Goal: Check status: Check status

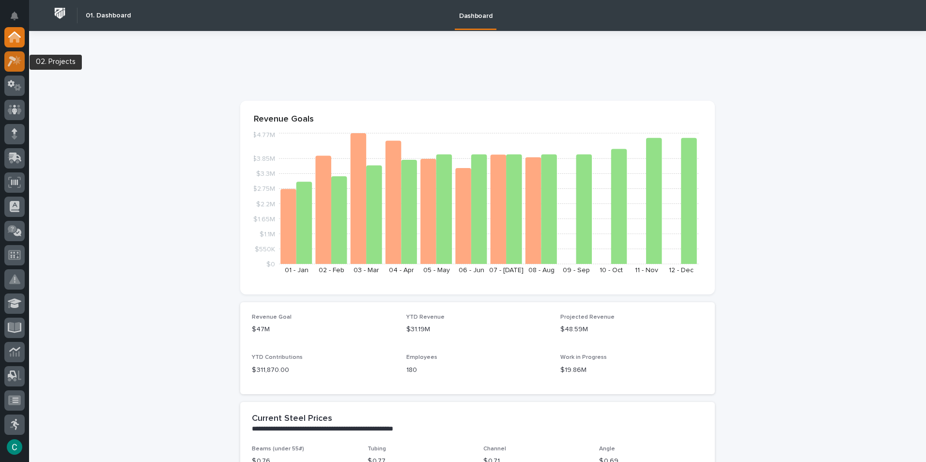
click at [14, 63] on icon at bounding box center [17, 60] width 8 height 10
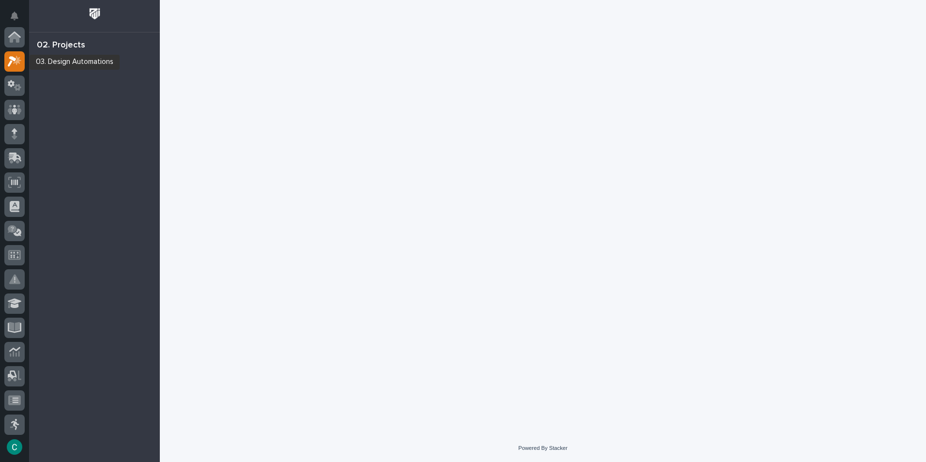
scroll to position [24, 0]
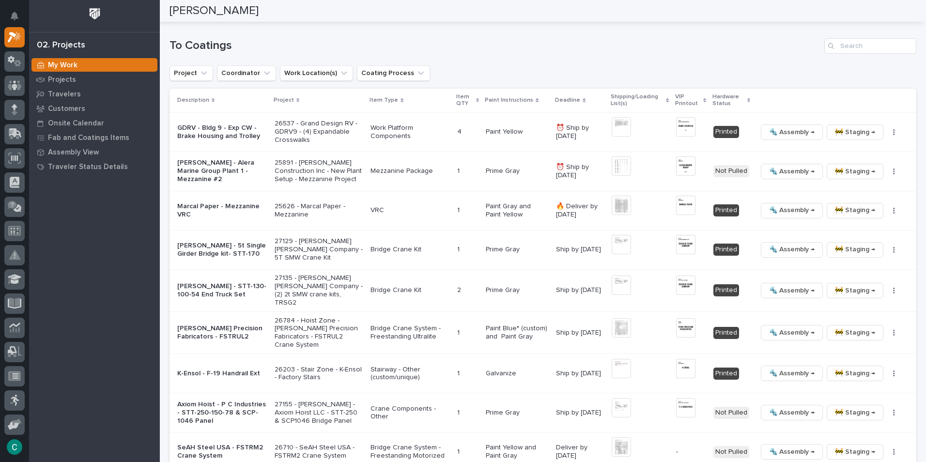
scroll to position [1017, 0]
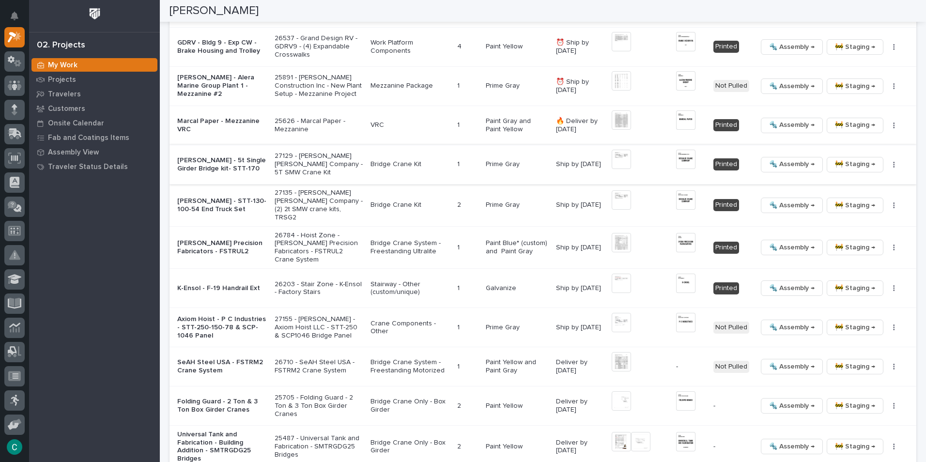
click at [677, 158] on img at bounding box center [685, 159] width 19 height 19
click at [916, 12] on button "Close gallery" at bounding box center [914, 11] width 24 height 23
click at [222, 203] on p "[PERSON_NAME] - STT-130-100-54 End Truck Set" at bounding box center [222, 205] width 90 height 16
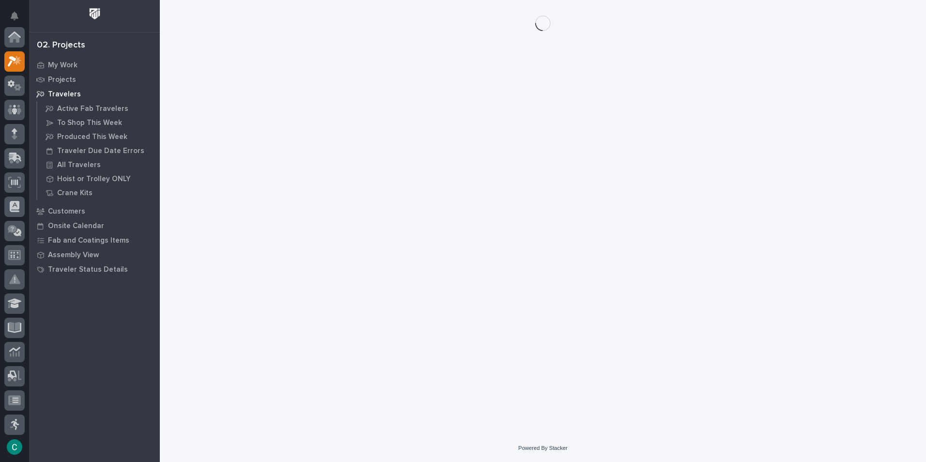
scroll to position [24, 0]
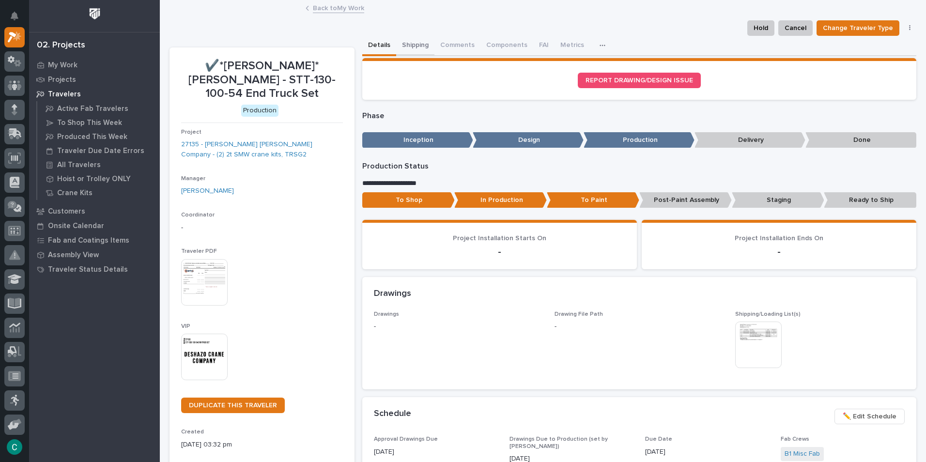
click at [403, 43] on button "Shipping" at bounding box center [415, 46] width 38 height 20
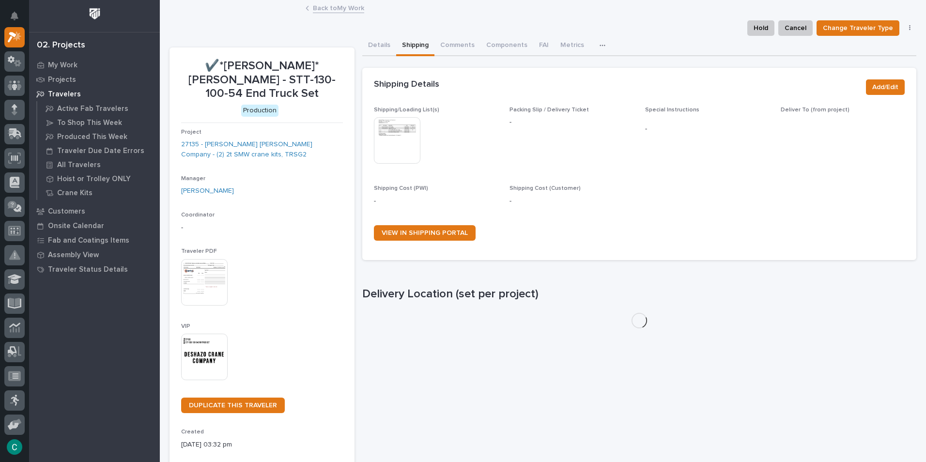
click at [400, 133] on img at bounding box center [397, 140] width 46 height 46
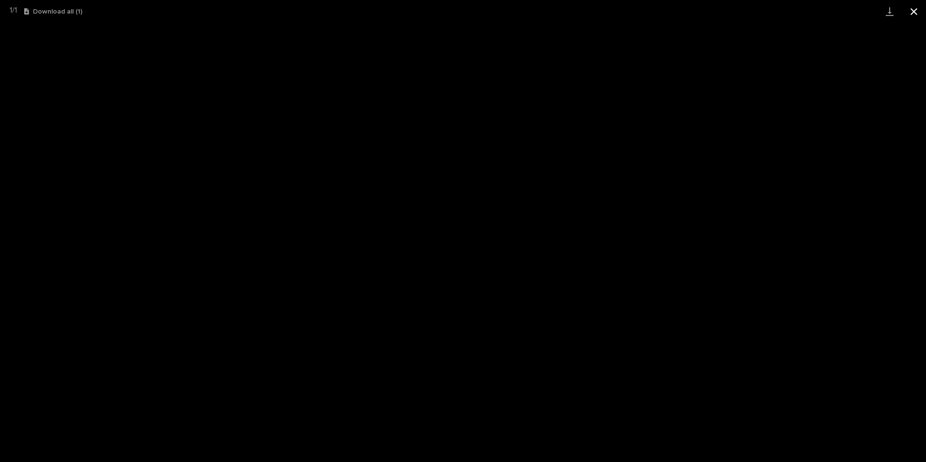
click at [913, 11] on button "Close gallery" at bounding box center [914, 11] width 24 height 23
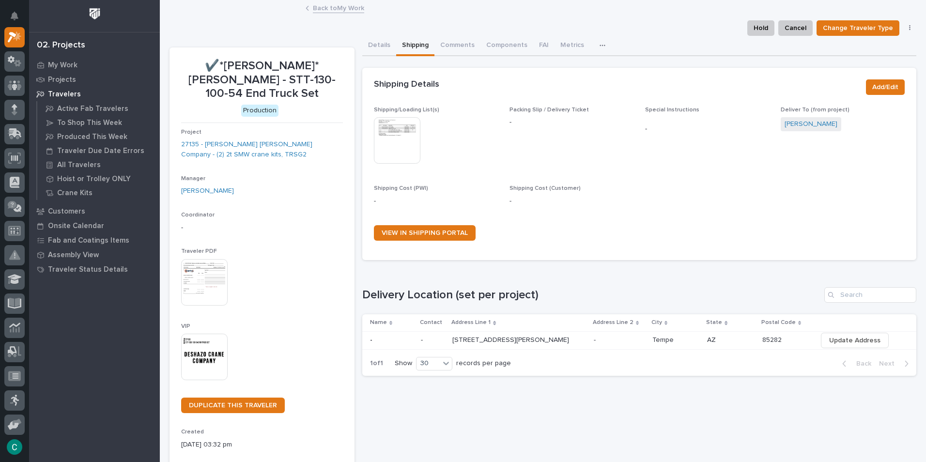
click at [197, 340] on img at bounding box center [204, 357] width 46 height 46
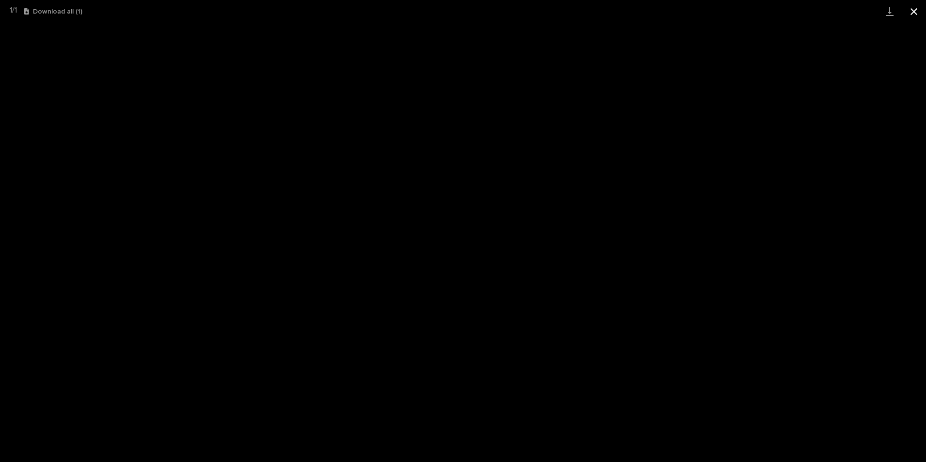
click at [916, 10] on button "Close gallery" at bounding box center [914, 11] width 24 height 23
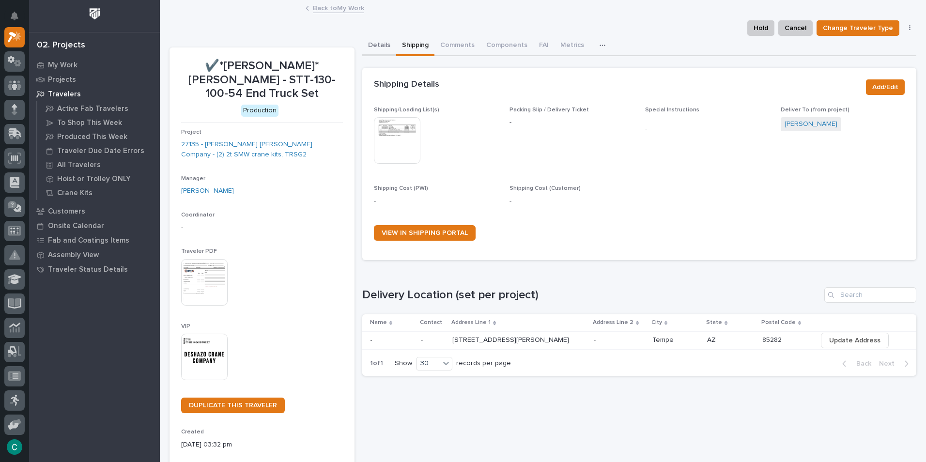
click at [373, 45] on button "Details" at bounding box center [379, 46] width 34 height 20
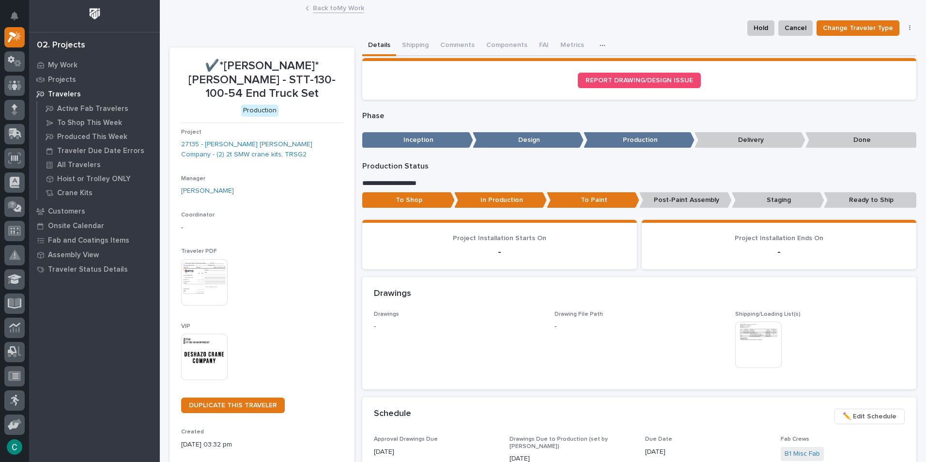
click at [693, 201] on p "Post-Paint Assembly" at bounding box center [685, 200] width 92 height 16
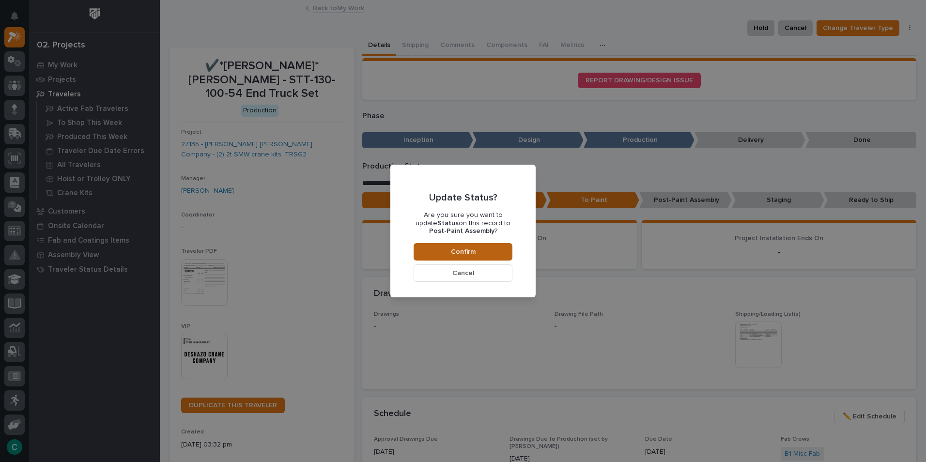
click at [428, 245] on button "Confirm" at bounding box center [463, 251] width 99 height 17
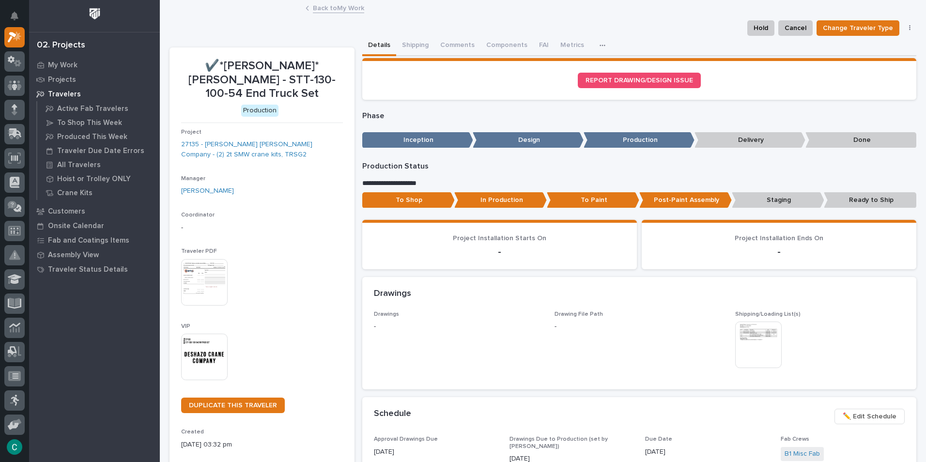
click at [346, 12] on link "Back to My Work" at bounding box center [338, 7] width 51 height 11
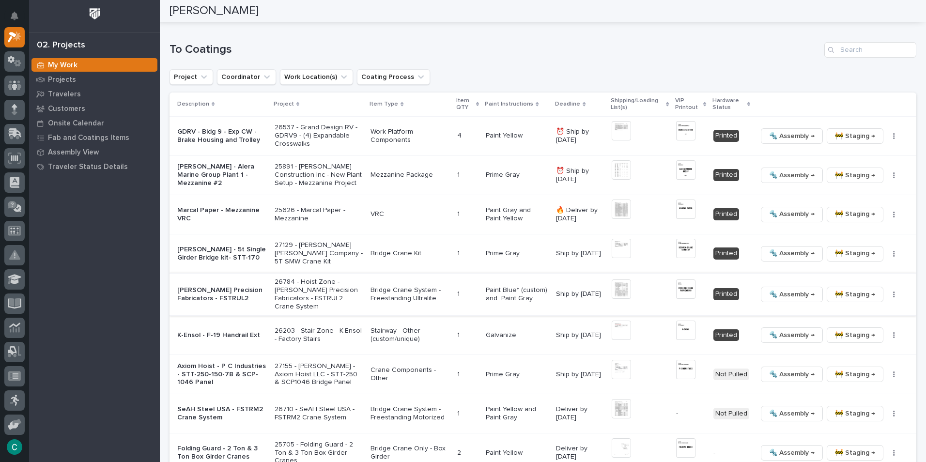
scroll to position [920, 0]
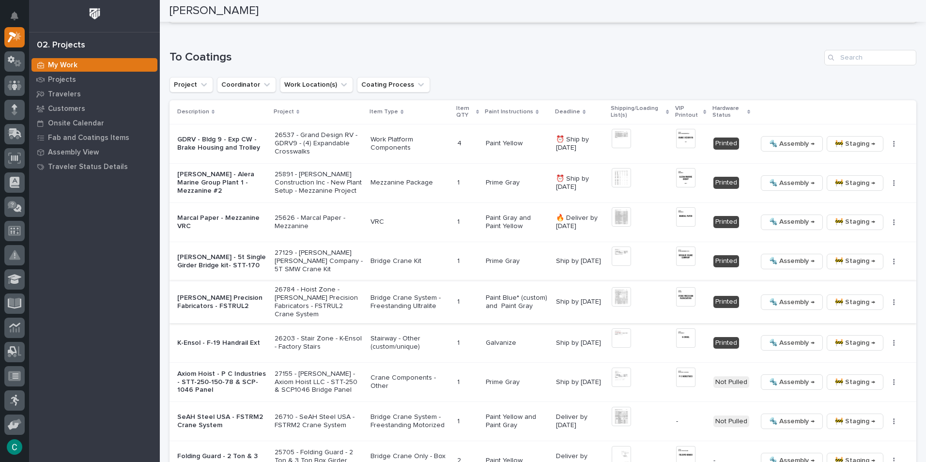
click at [201, 257] on p "[PERSON_NAME] - 5t Single Girder Bridge kit- STT-170" at bounding box center [222, 261] width 90 height 16
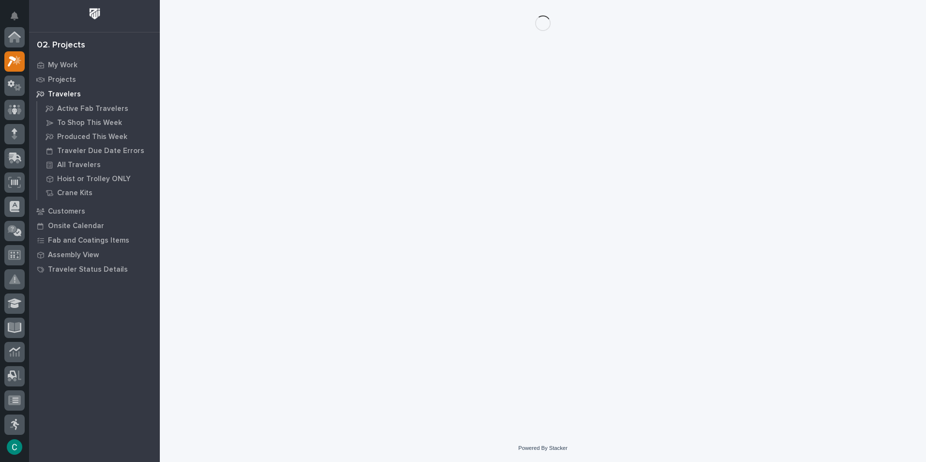
scroll to position [24, 0]
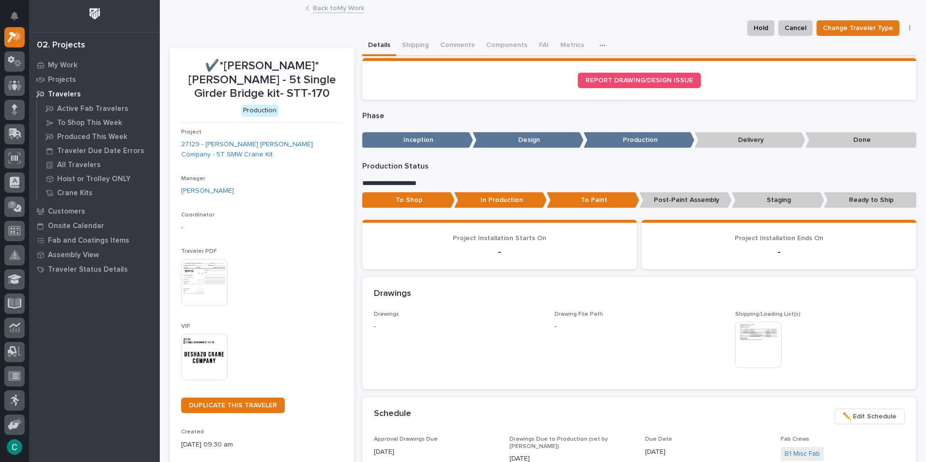
click at [696, 198] on p "Post-Paint Assembly" at bounding box center [685, 200] width 92 height 16
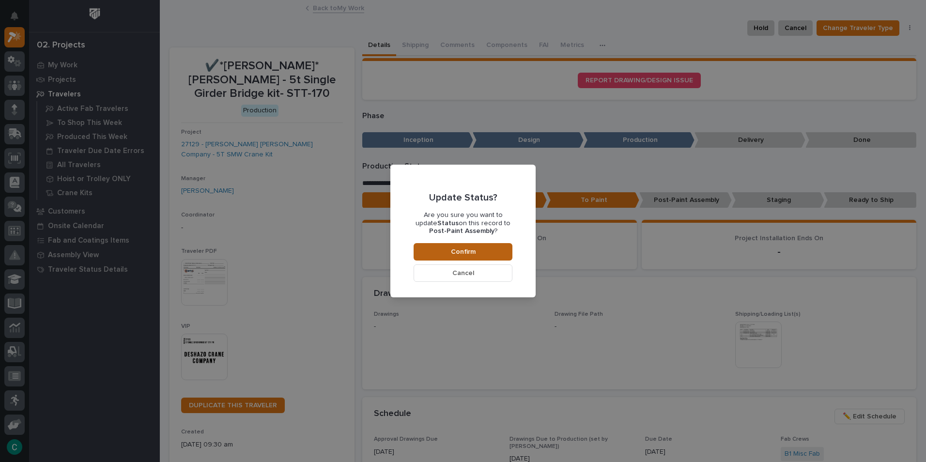
click at [454, 254] on span "Confirm" at bounding box center [463, 251] width 25 height 9
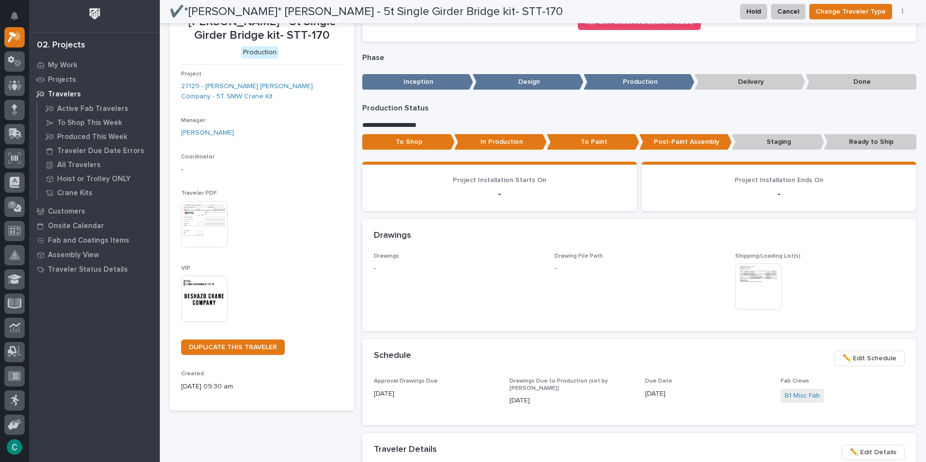
scroll to position [0, 0]
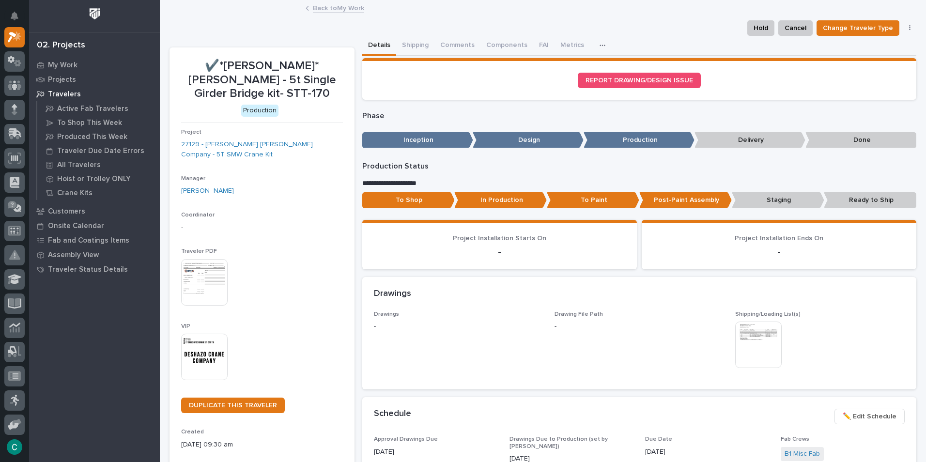
click at [337, 5] on link "Back to My Work" at bounding box center [338, 7] width 51 height 11
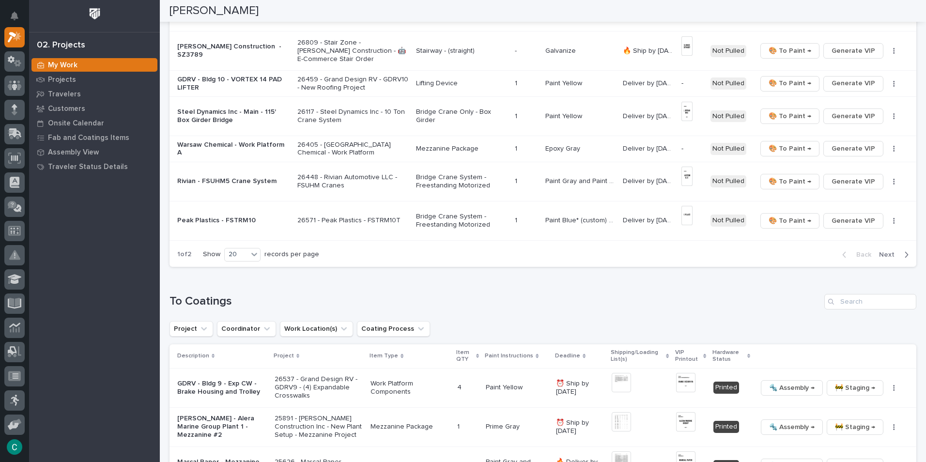
scroll to position [678, 0]
click at [900, 254] on div "button" at bounding box center [904, 252] width 8 height 9
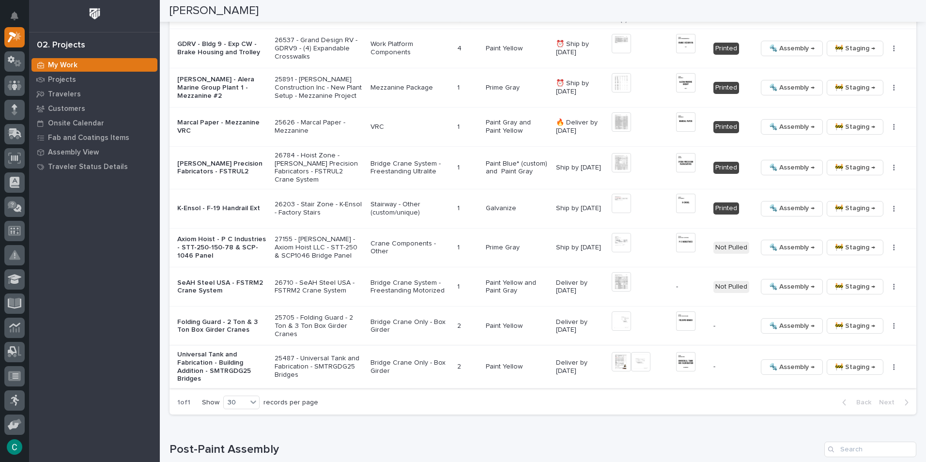
scroll to position [698, 0]
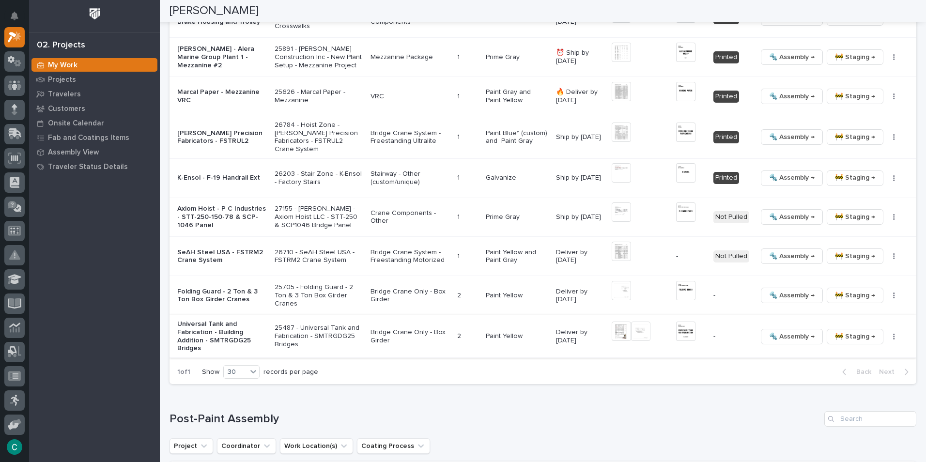
click at [612, 328] on img at bounding box center [621, 331] width 19 height 19
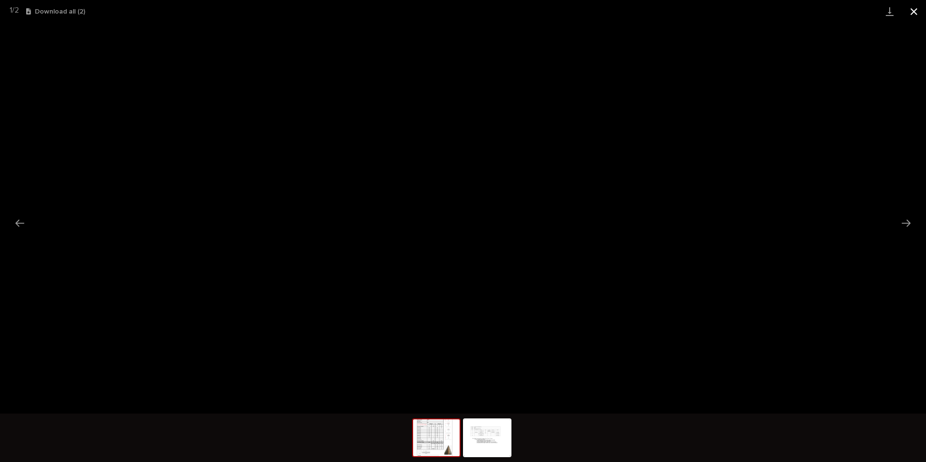
click at [915, 7] on button "Close gallery" at bounding box center [914, 11] width 24 height 23
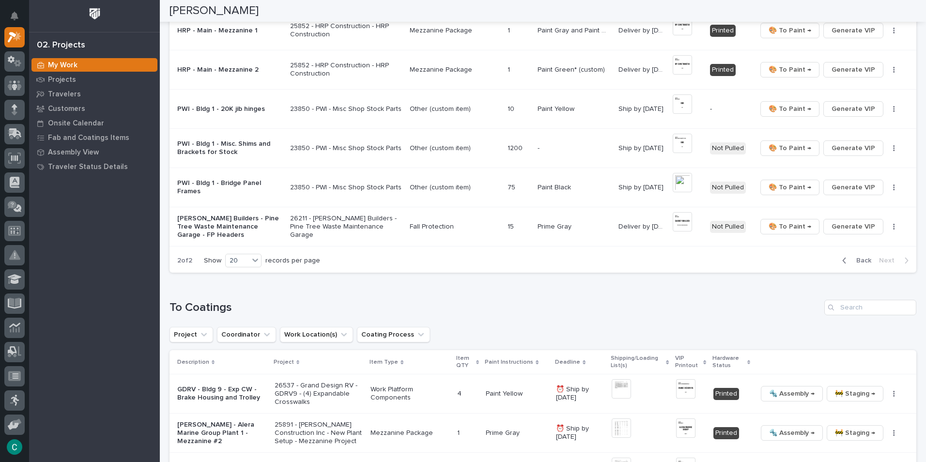
scroll to position [339, 0]
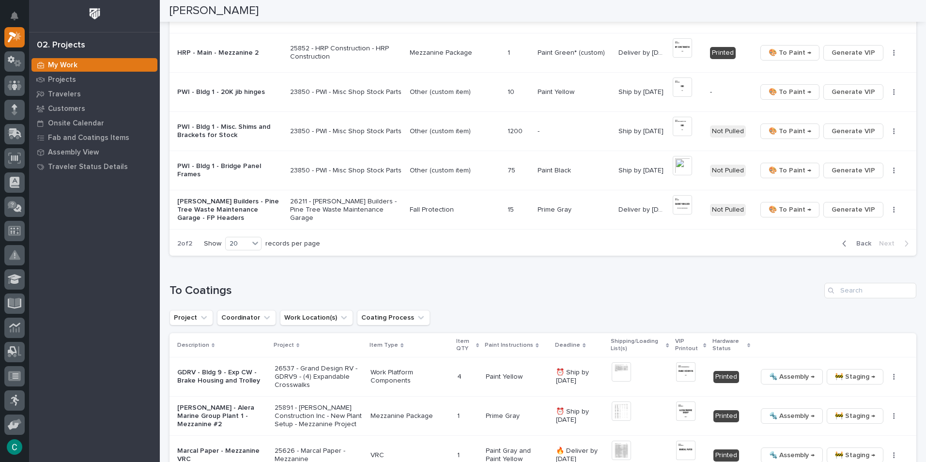
click at [862, 247] on span "Back" at bounding box center [860, 243] width 21 height 9
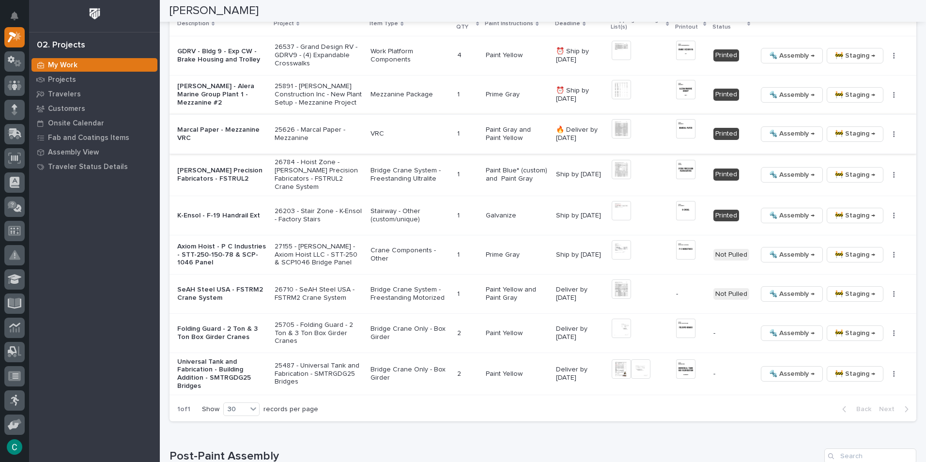
scroll to position [1065, 0]
